Goal: Information Seeking & Learning: Find specific fact

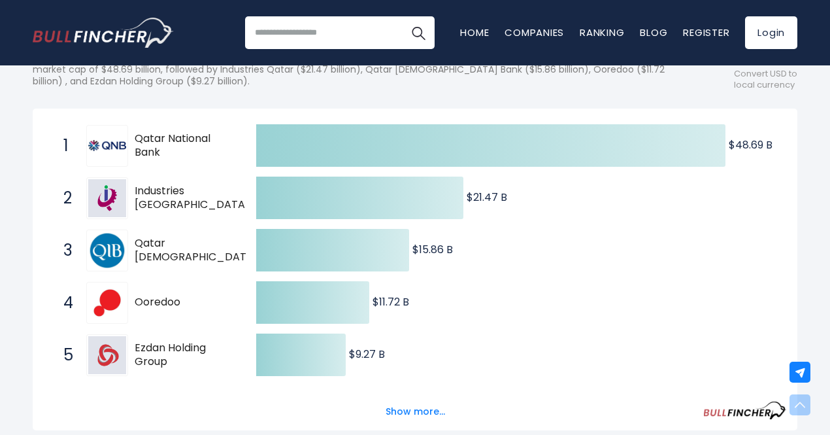
scroll to position [261, 0]
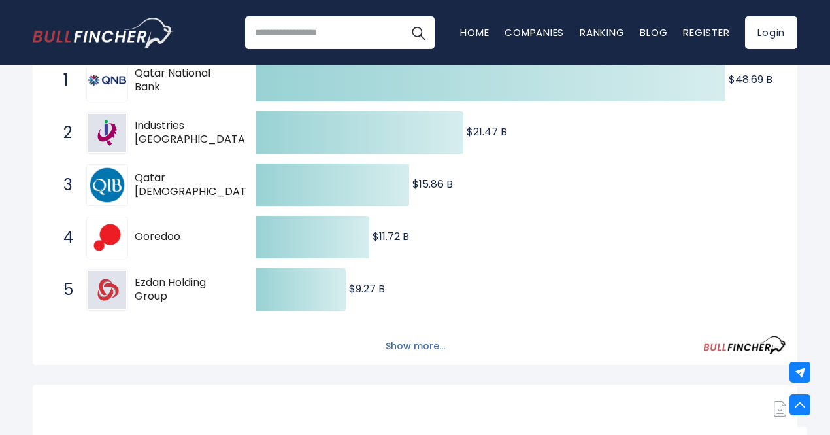
click at [415, 352] on button "Show more..." at bounding box center [415, 346] width 75 height 22
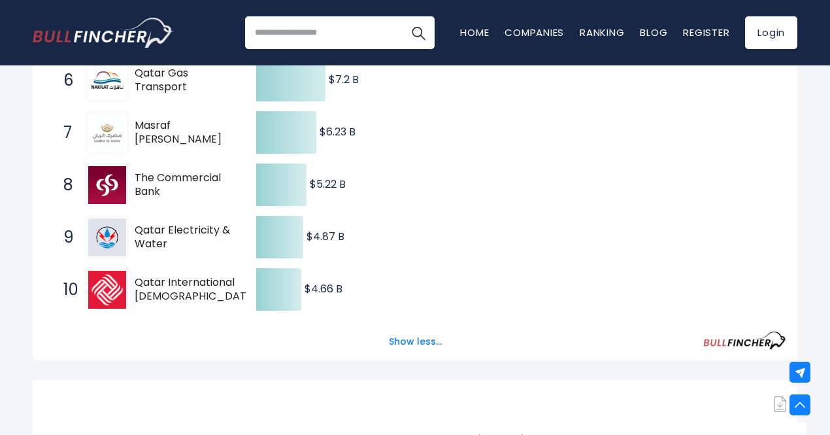
scroll to position [588, 0]
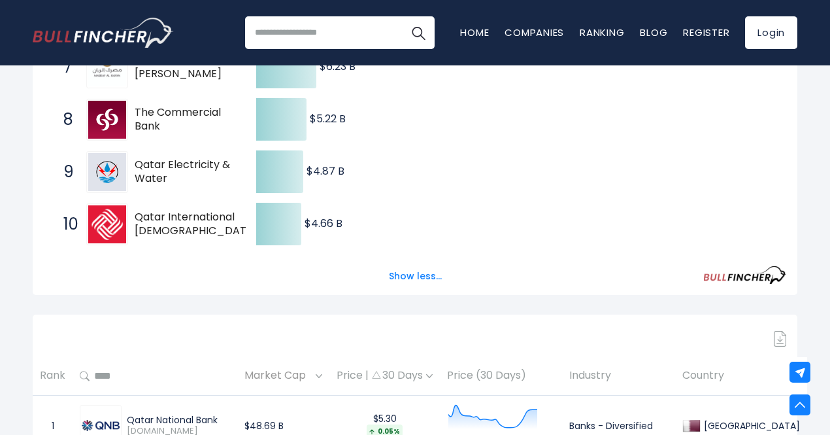
drag, startPoint x: 430, startPoint y: 282, endPoint x: 474, endPoint y: 301, distance: 48.6
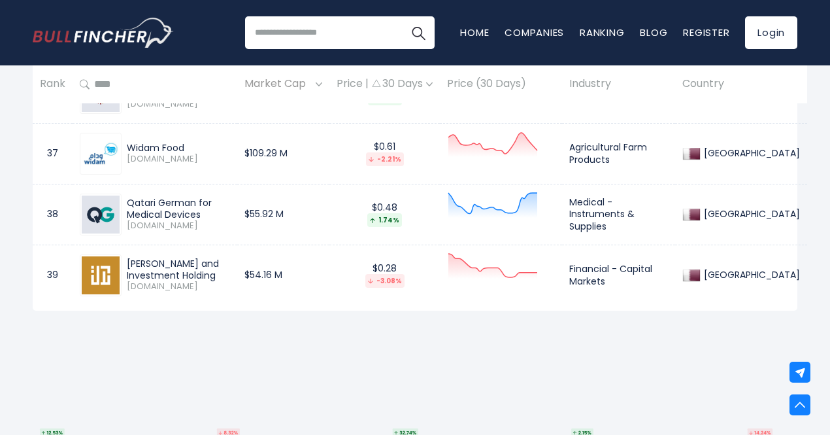
scroll to position [3071, 0]
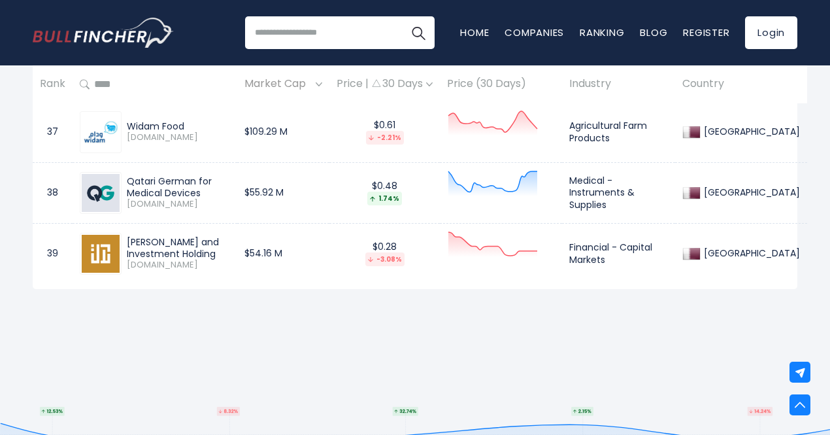
click at [308, 34] on input "search" at bounding box center [340, 32] width 190 height 33
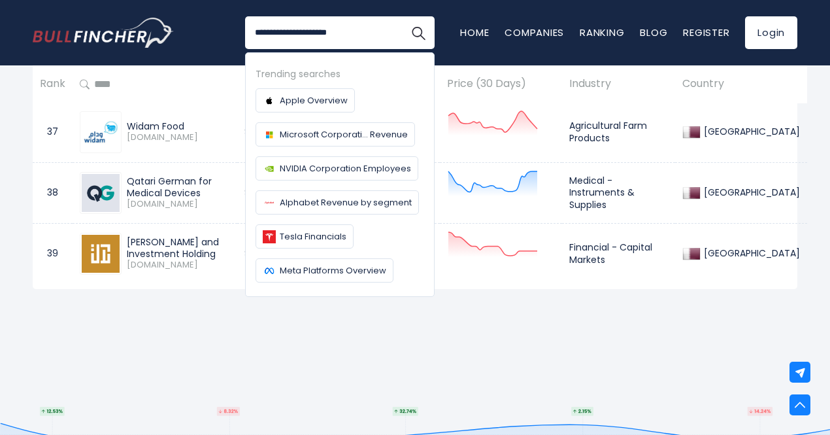
type input "**********"
click at [402, 16] on button "Search" at bounding box center [418, 32] width 33 height 33
